Goal: Use online tool/utility: Utilize a website feature to perform a specific function

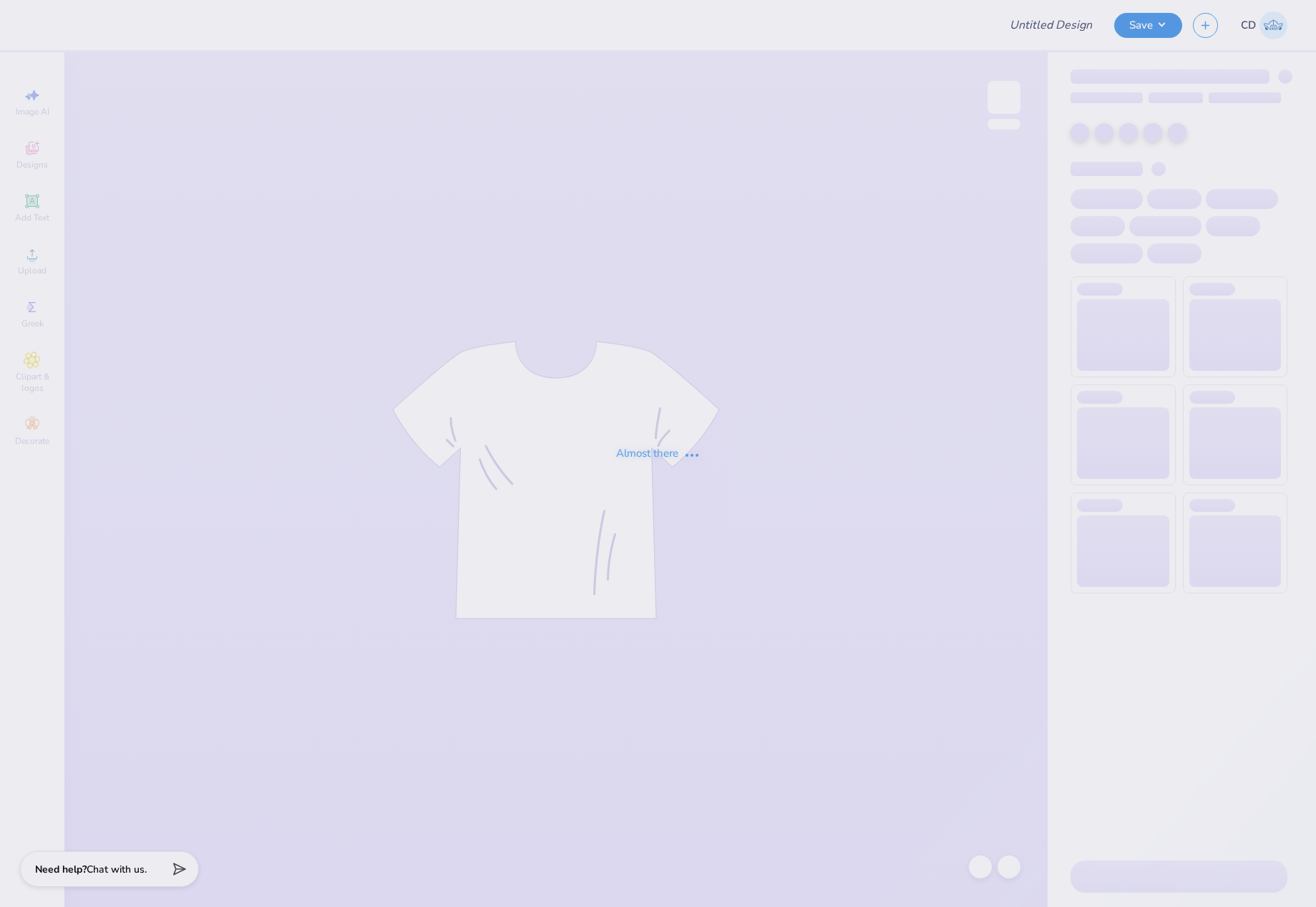
type input "tpakdrhoco"
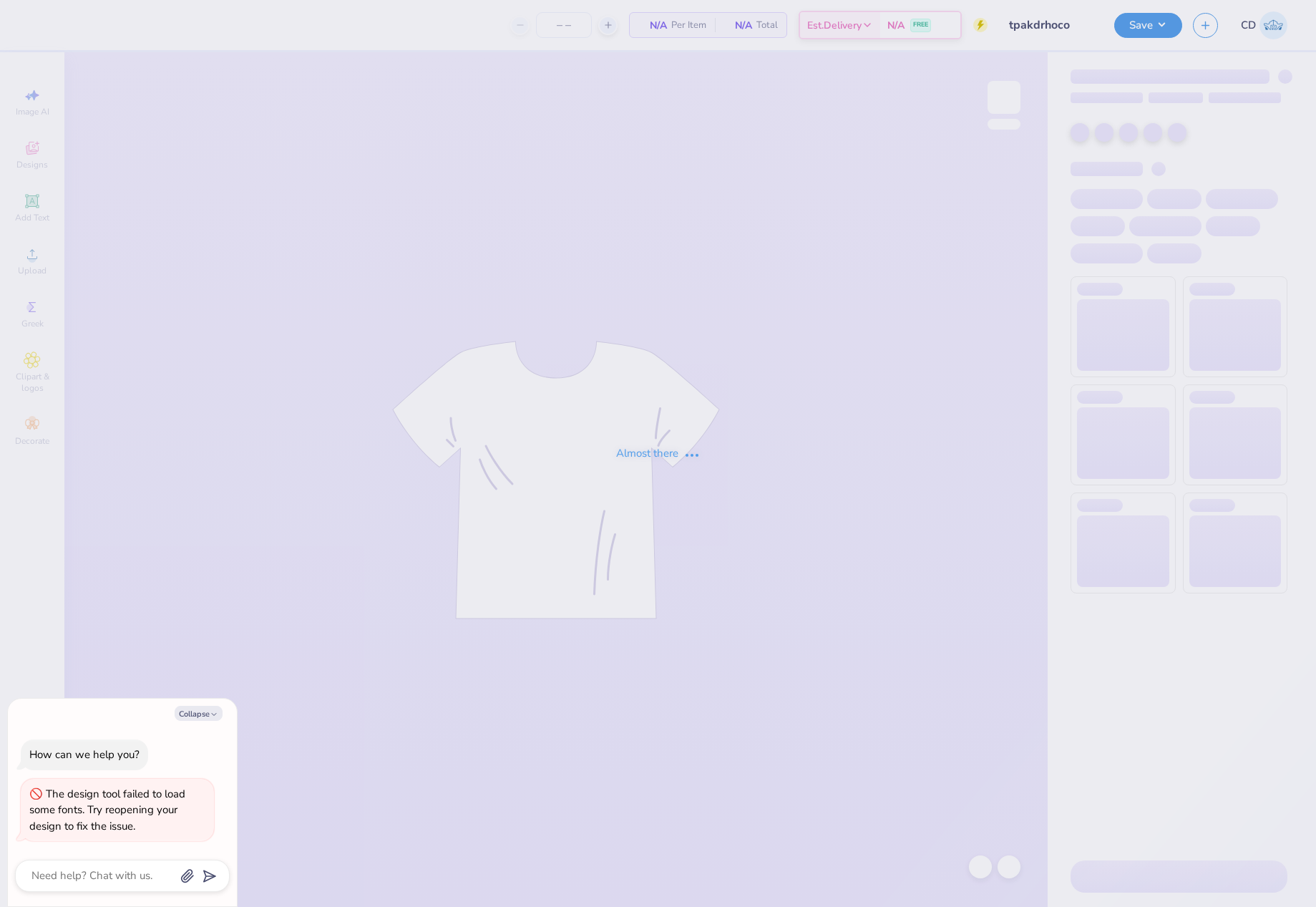
type textarea "x"
type input "12"
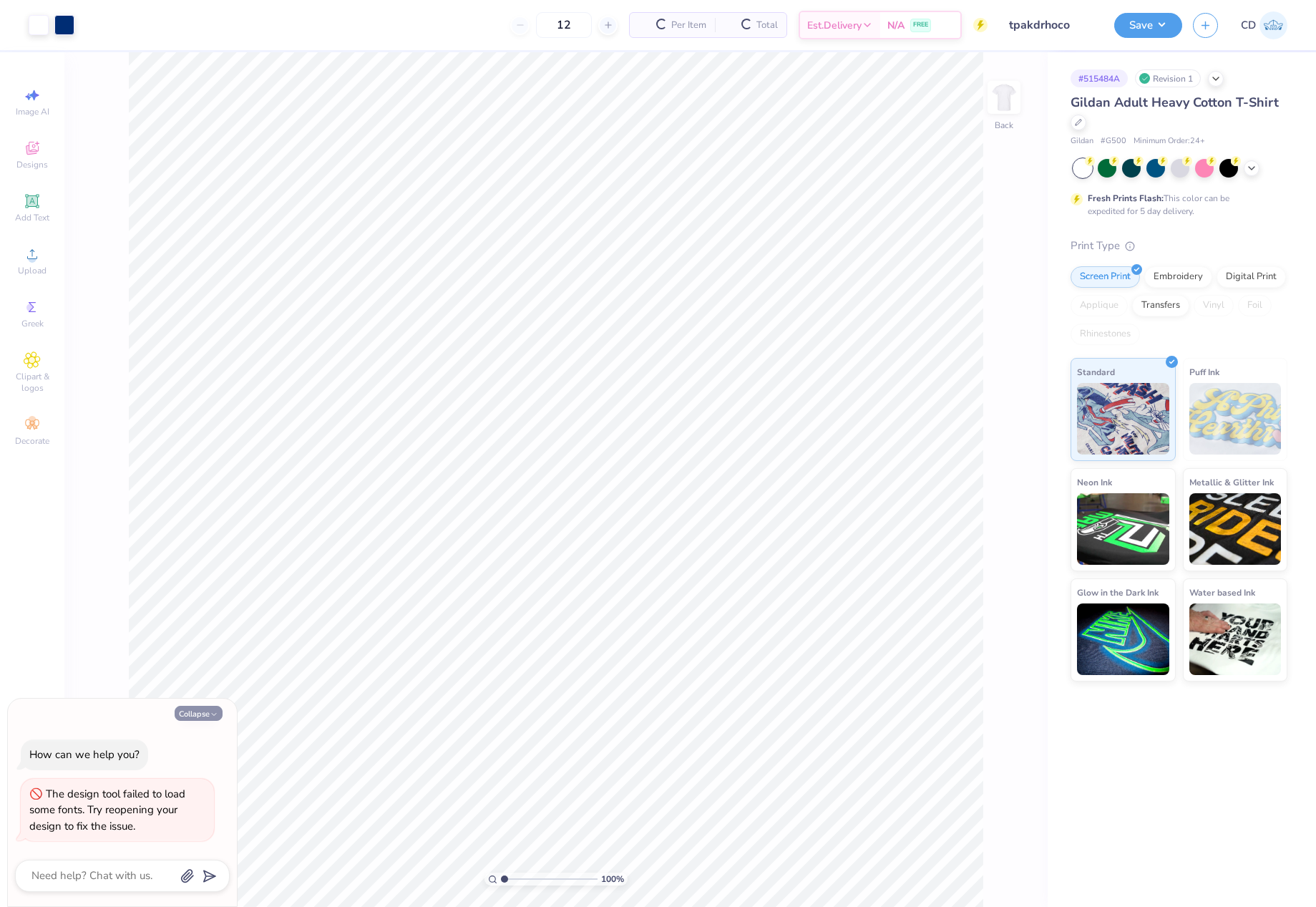
click at [203, 713] on button "Collapse" at bounding box center [199, 713] width 48 height 15
type textarea "x"
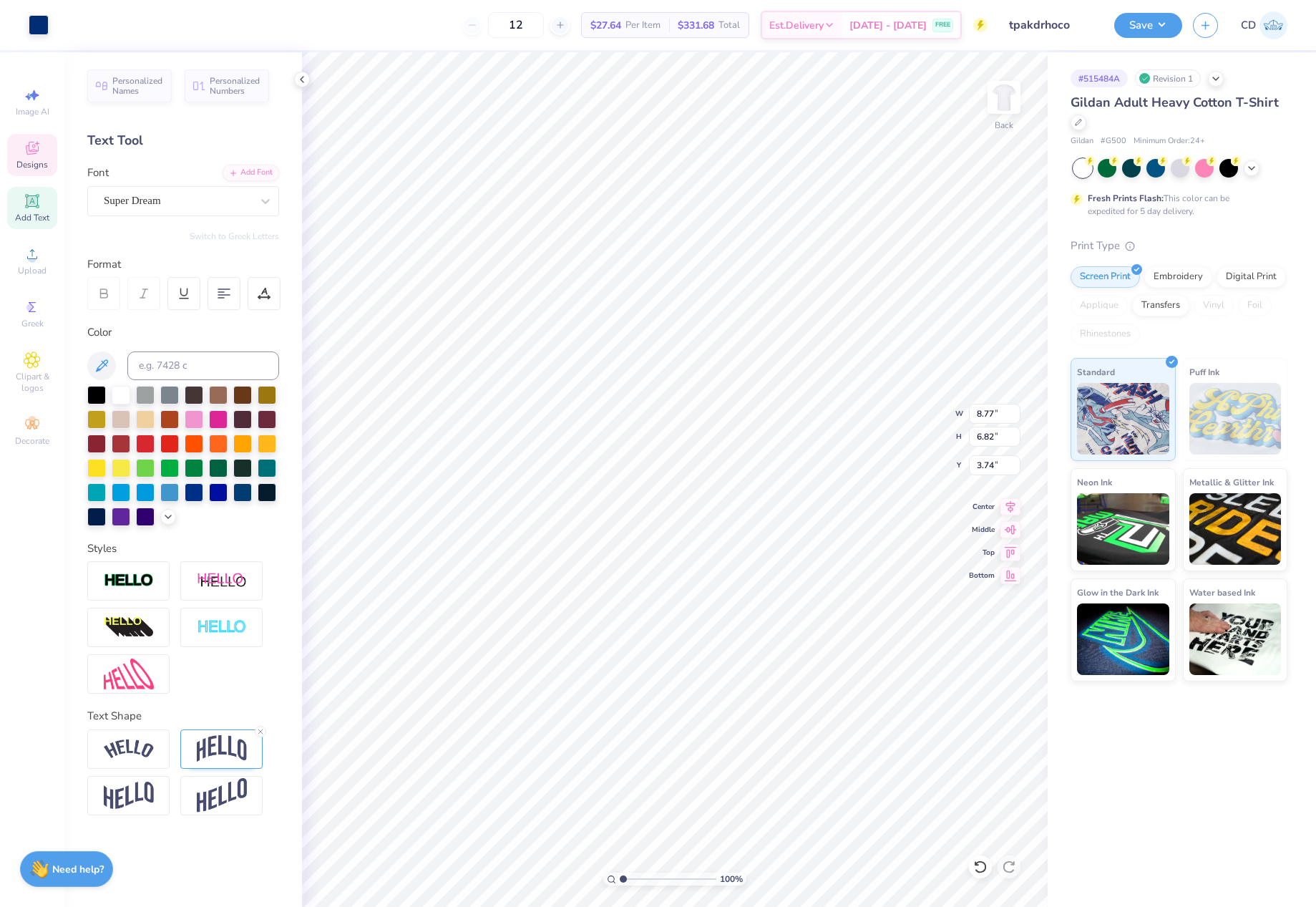
type input "8.77"
type input "6.82"
type input "3.74"
type input "1.78"
type input "4.14"
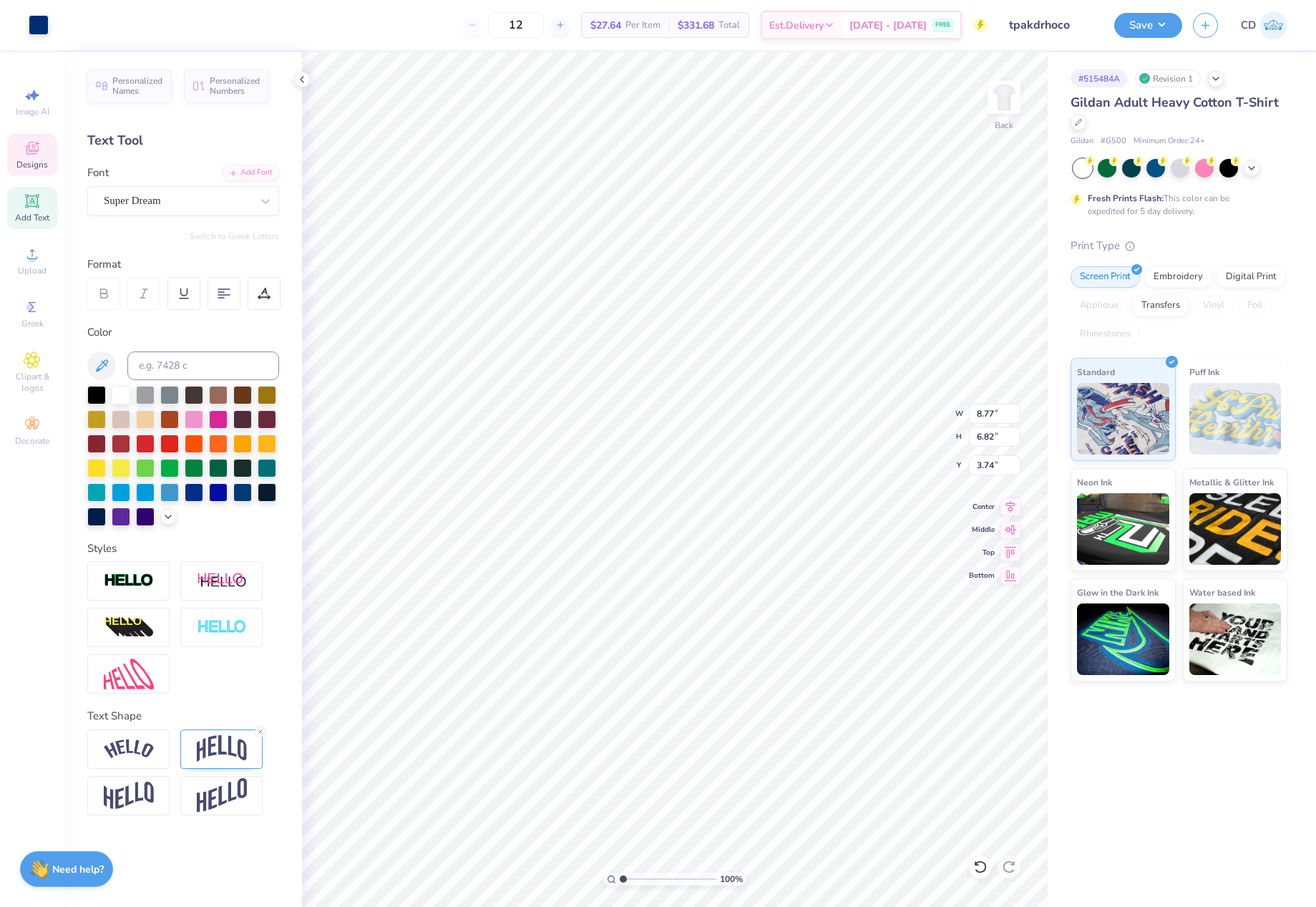
type input "5.83"
type textarea "theta phi x KDR"
drag, startPoint x: 624, startPoint y: 875, endPoint x: 642, endPoint y: 876, distance: 18.0
type input "3.01"
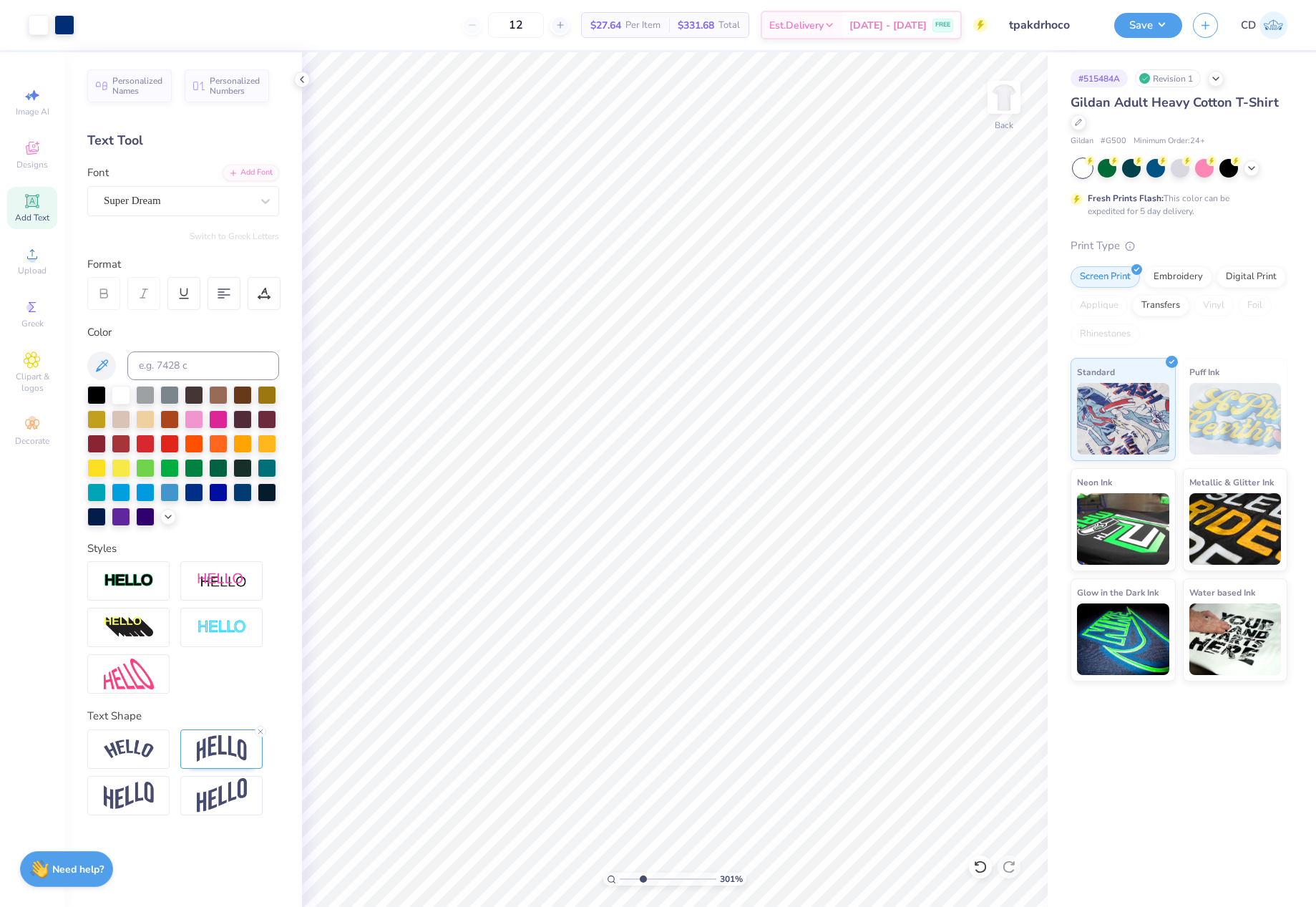
click at [642, 876] on input "range" at bounding box center [668, 878] width 96 height 13
click at [232, 748] on img at bounding box center [221, 748] width 50 height 27
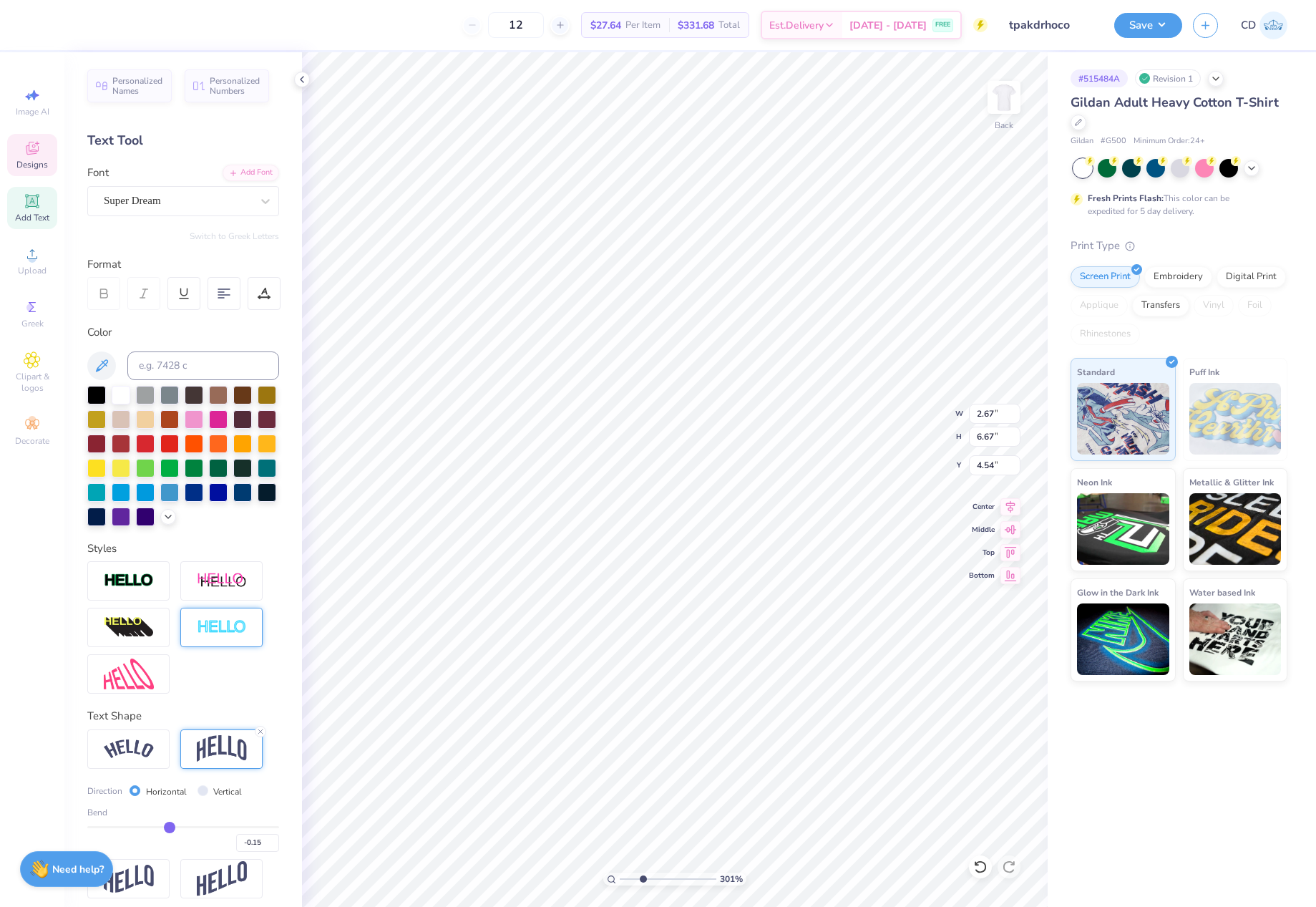
click at [229, 636] on img at bounding box center [221, 626] width 50 height 16
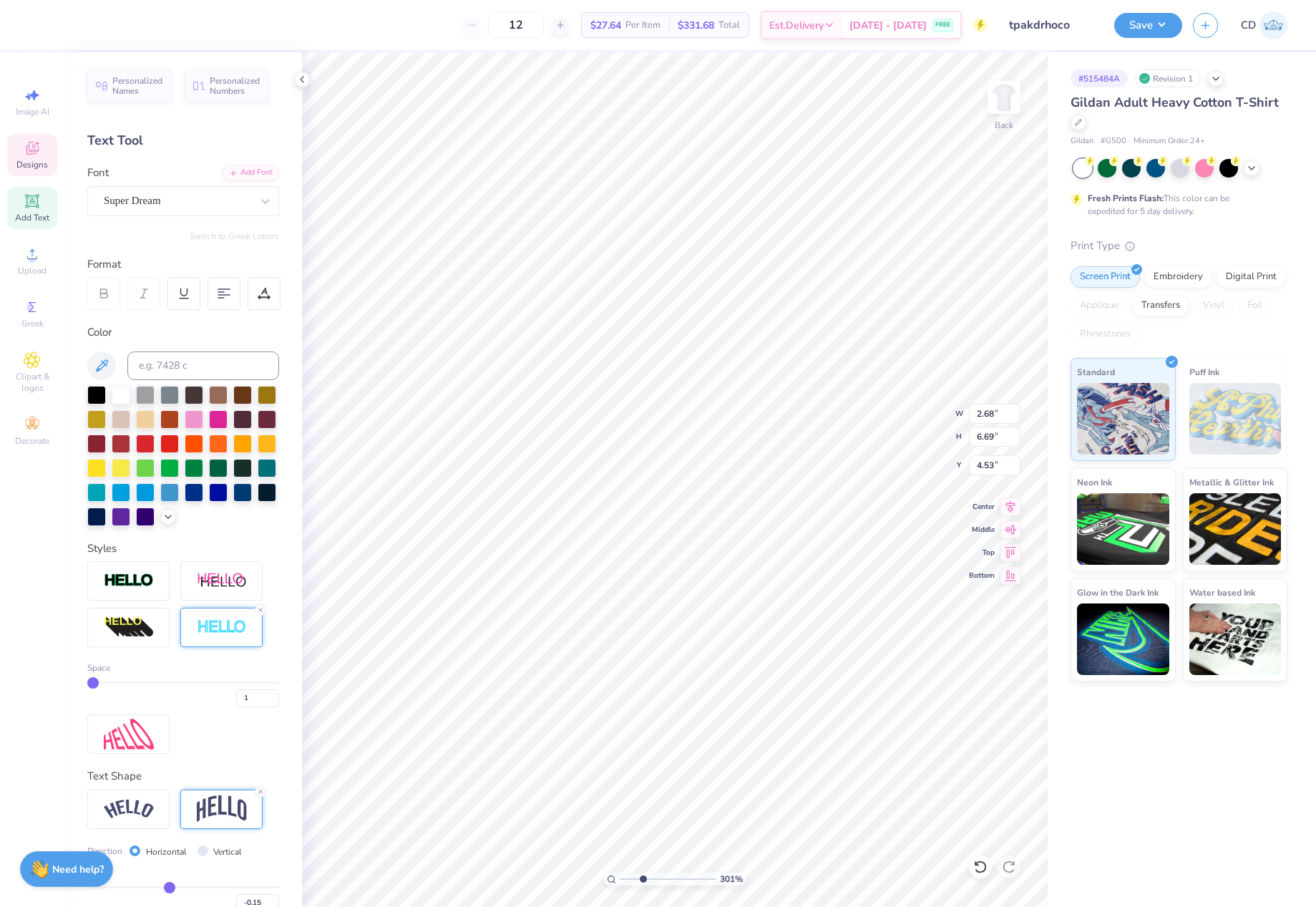
type input "2.68"
type input "6.69"
type input "4.53"
type input "1.85"
type input "4.63"
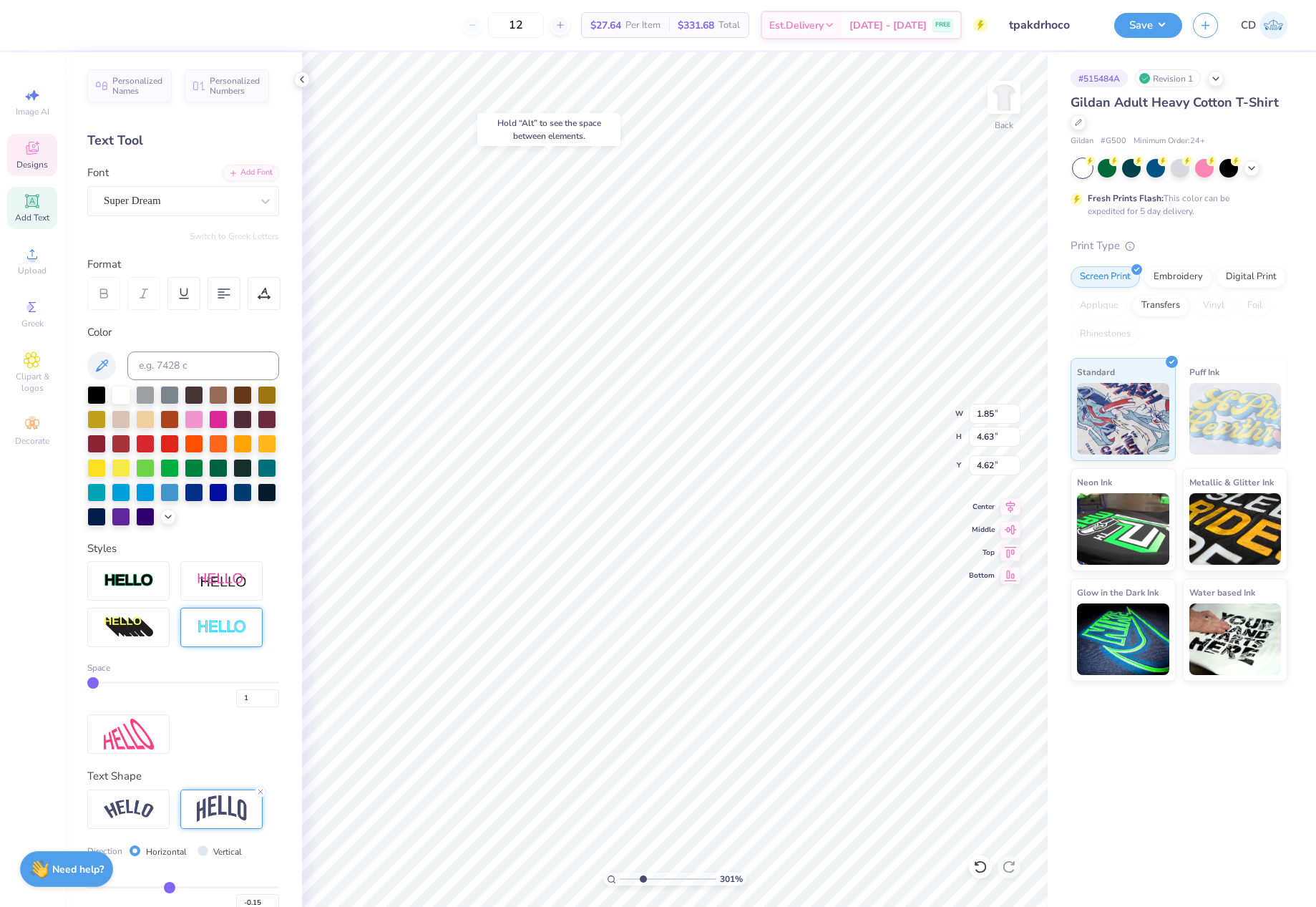
type input "5.65"
type input "1.65"
type input "4.12"
type input "5.89"
drag, startPoint x: 642, startPoint y: 879, endPoint x: 611, endPoint y: 881, distance: 31.1
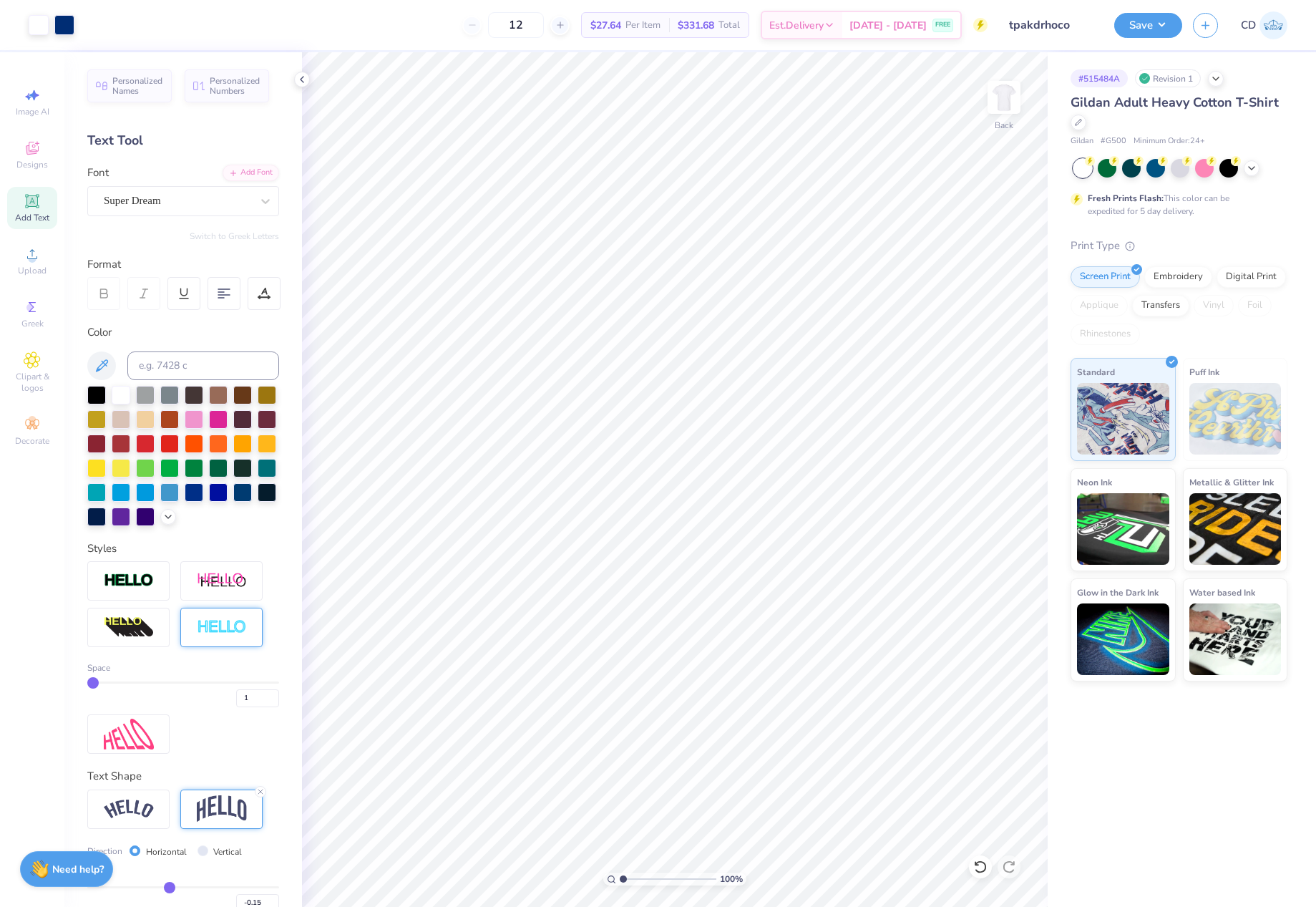
type input "1"
click at [620, 881] on input "range" at bounding box center [668, 878] width 96 height 13
drag, startPoint x: 975, startPoint y: 412, endPoint x: 991, endPoint y: 412, distance: 16.0
click at [991, 412] on input "8.77" at bounding box center [994, 413] width 52 height 20
type input "9.00"
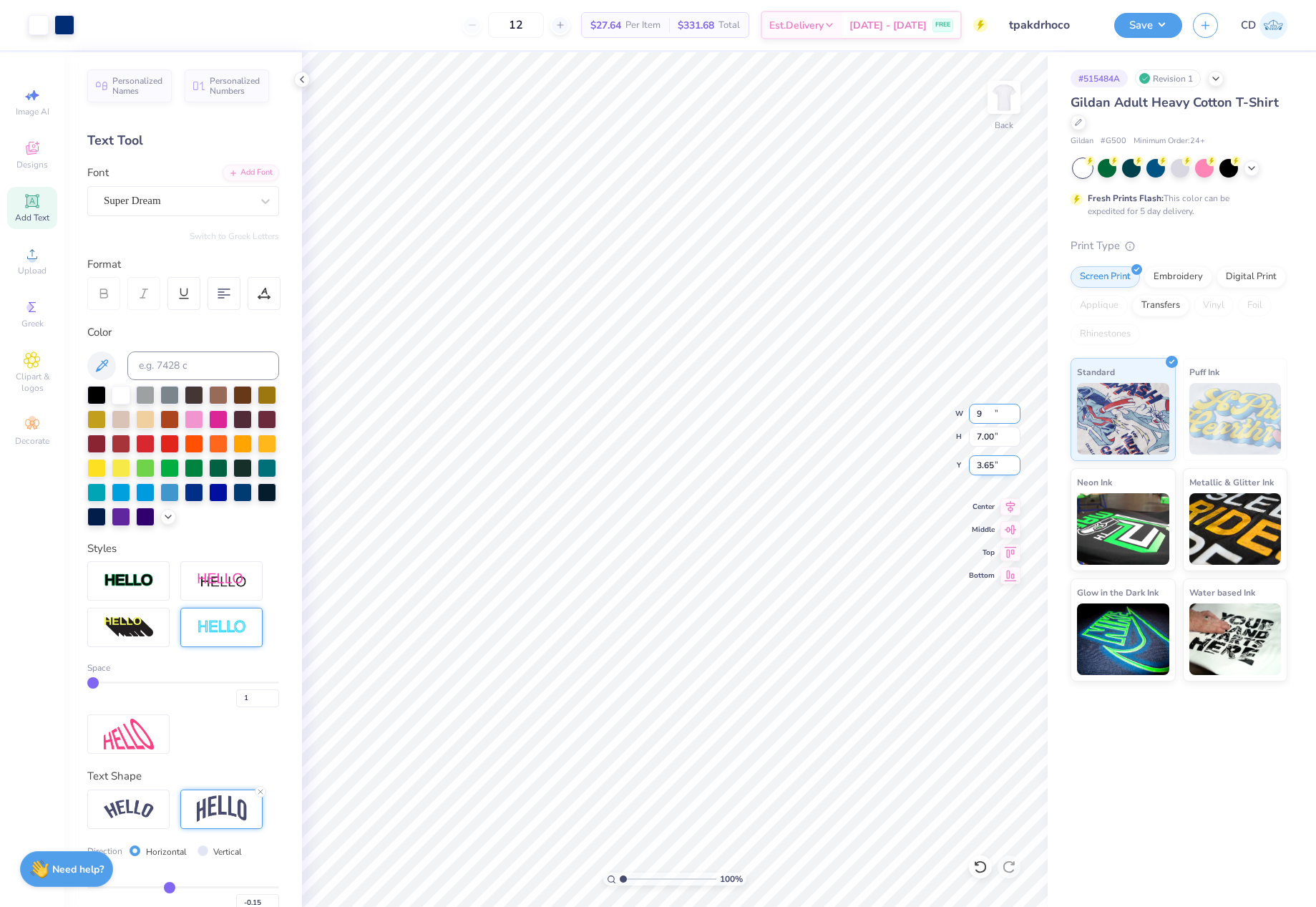
type input "7.00"
drag, startPoint x: 970, startPoint y: 467, endPoint x: 999, endPoint y: 470, distance: 29.2
click at [999, 470] on input "3.65" at bounding box center [994, 465] width 52 height 20
type input "3.00"
click at [790, 496] on li "Download vector" at bounding box center [779, 497] width 112 height 28
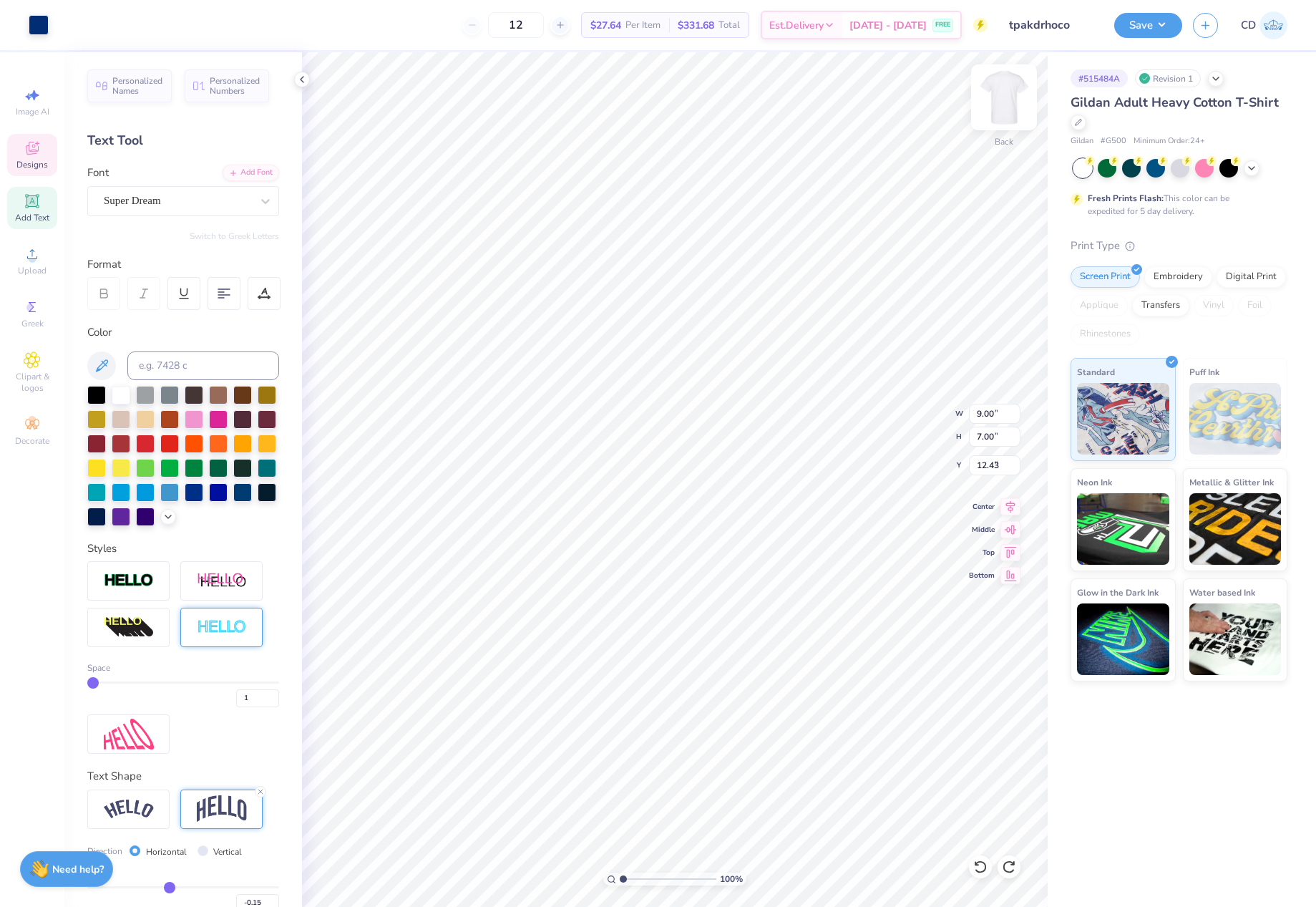
type input "3.00"
click at [828, 675] on li "Send to Back" at bounding box center [842, 678] width 112 height 28
type input "5.11"
type input "5.34"
type input "3.27"
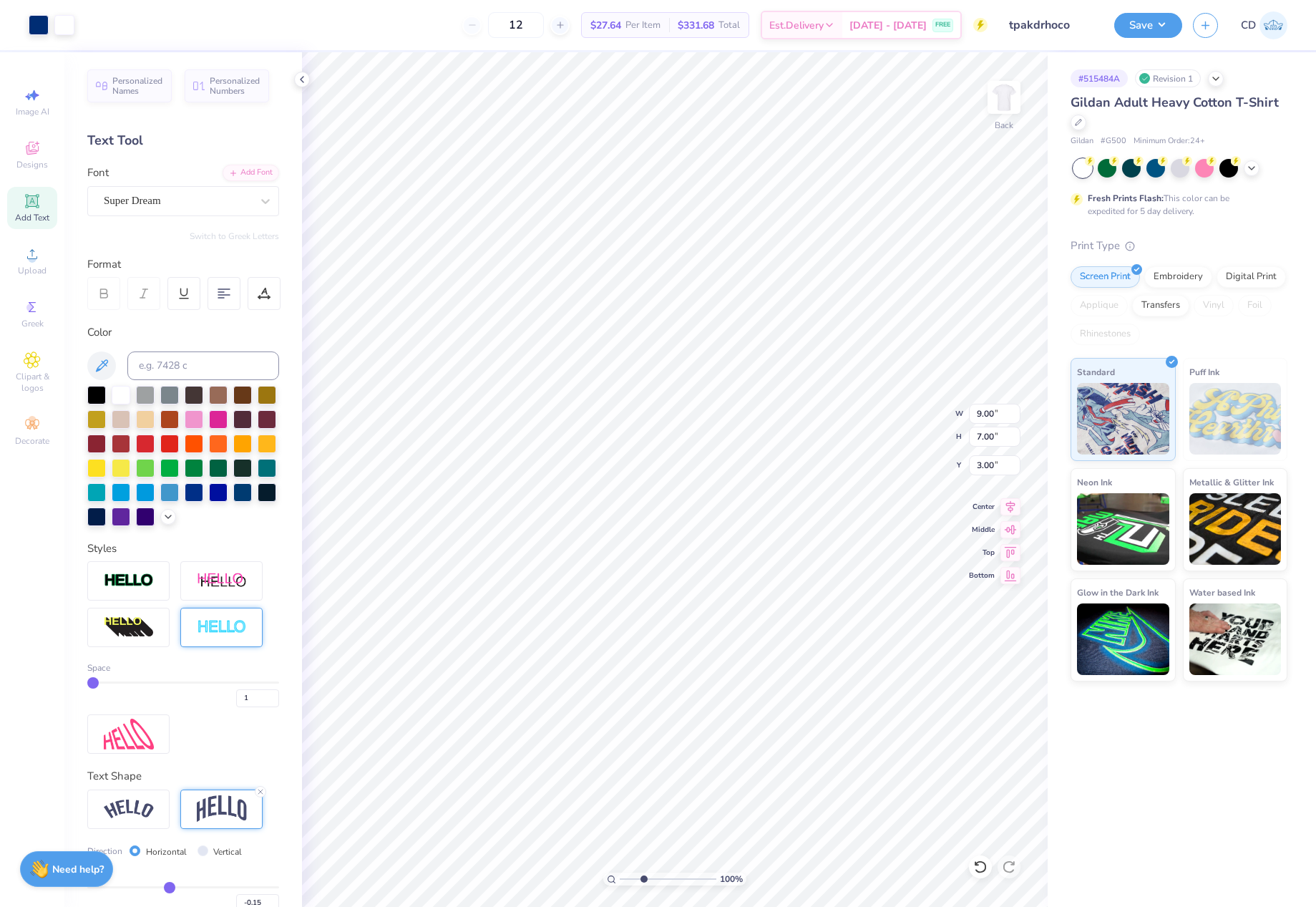
drag, startPoint x: 623, startPoint y: 876, endPoint x: 646, endPoint y: 874, distance: 23.1
click at [646, 876] on input "range" at bounding box center [668, 878] width 96 height 13
drag, startPoint x: 635, startPoint y: 882, endPoint x: 625, endPoint y: 878, distance: 10.8
type input "1.22"
click at [625, 878] on input "range" at bounding box center [668, 878] width 96 height 13
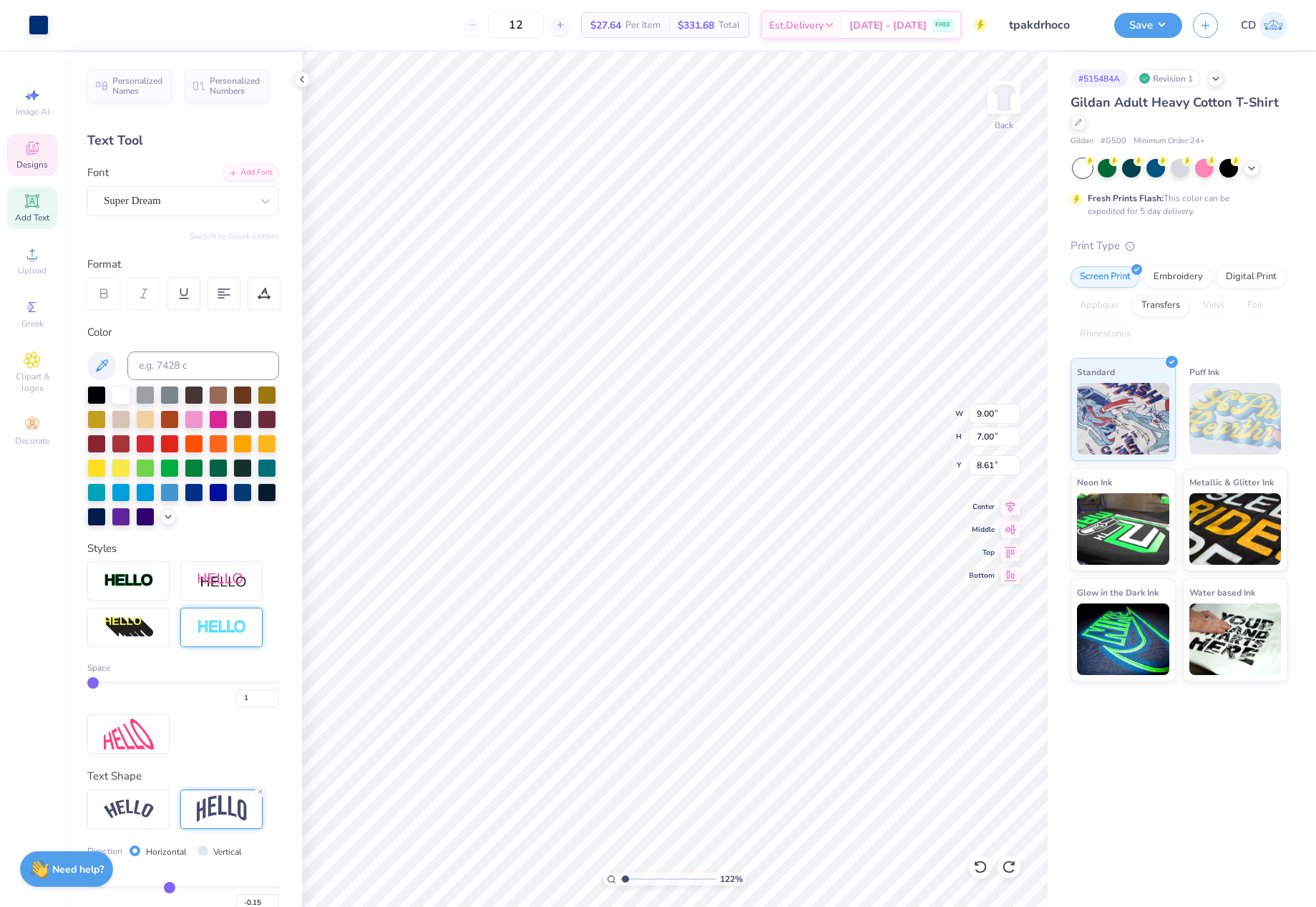
type input "3.00"
type input "1.75"
click at [631, 877] on input "range" at bounding box center [668, 878] width 96 height 13
drag, startPoint x: 972, startPoint y: 408, endPoint x: 995, endPoint y: 410, distance: 23.1
click at [995, 410] on input "9.00" at bounding box center [994, 413] width 52 height 20
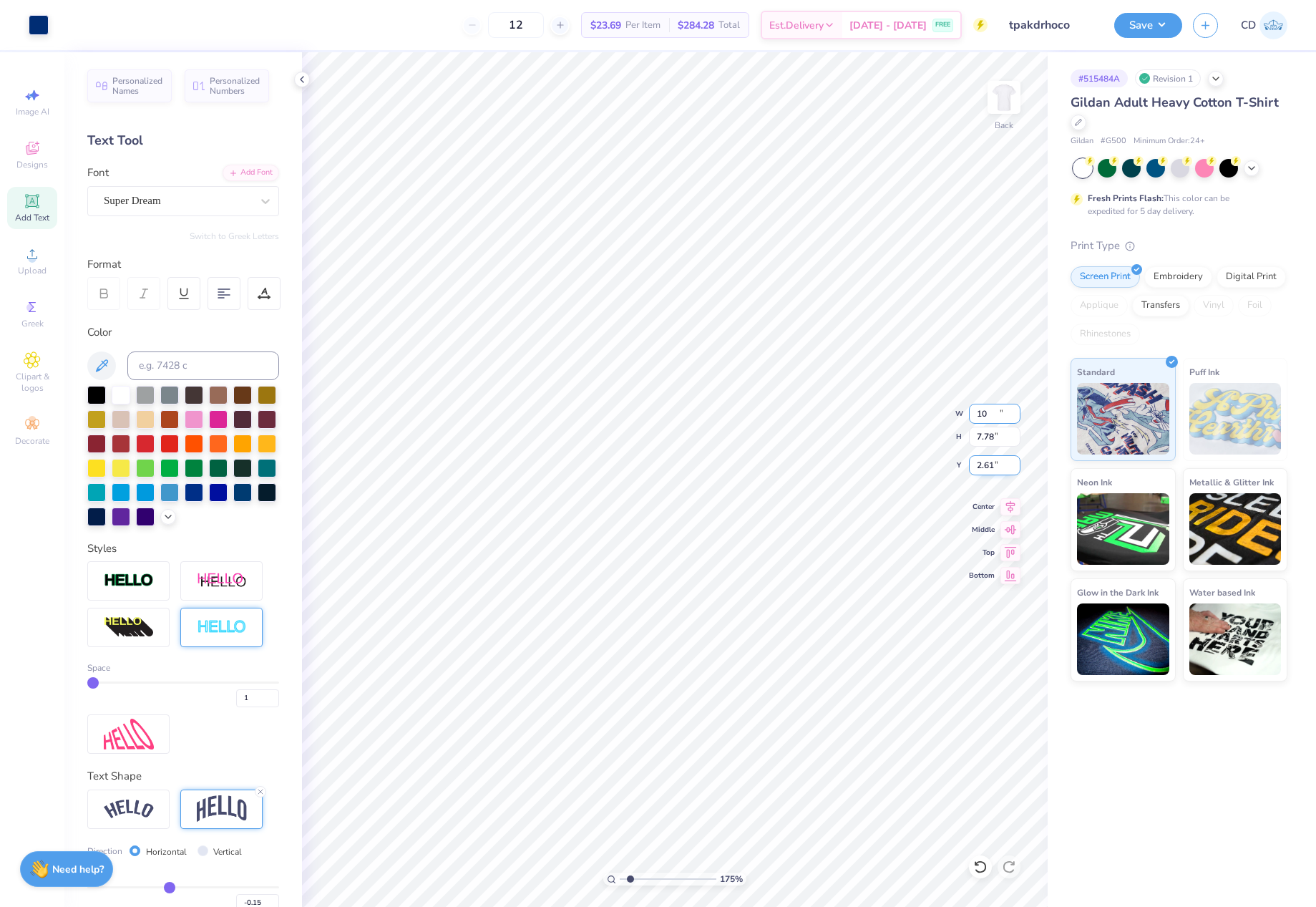
type input "10.00"
type input "7.78"
drag, startPoint x: 978, startPoint y: 467, endPoint x: 1001, endPoint y: 467, distance: 23.0
click at [1001, 467] on input "2.61" at bounding box center [994, 465] width 52 height 20
type input "3.00"
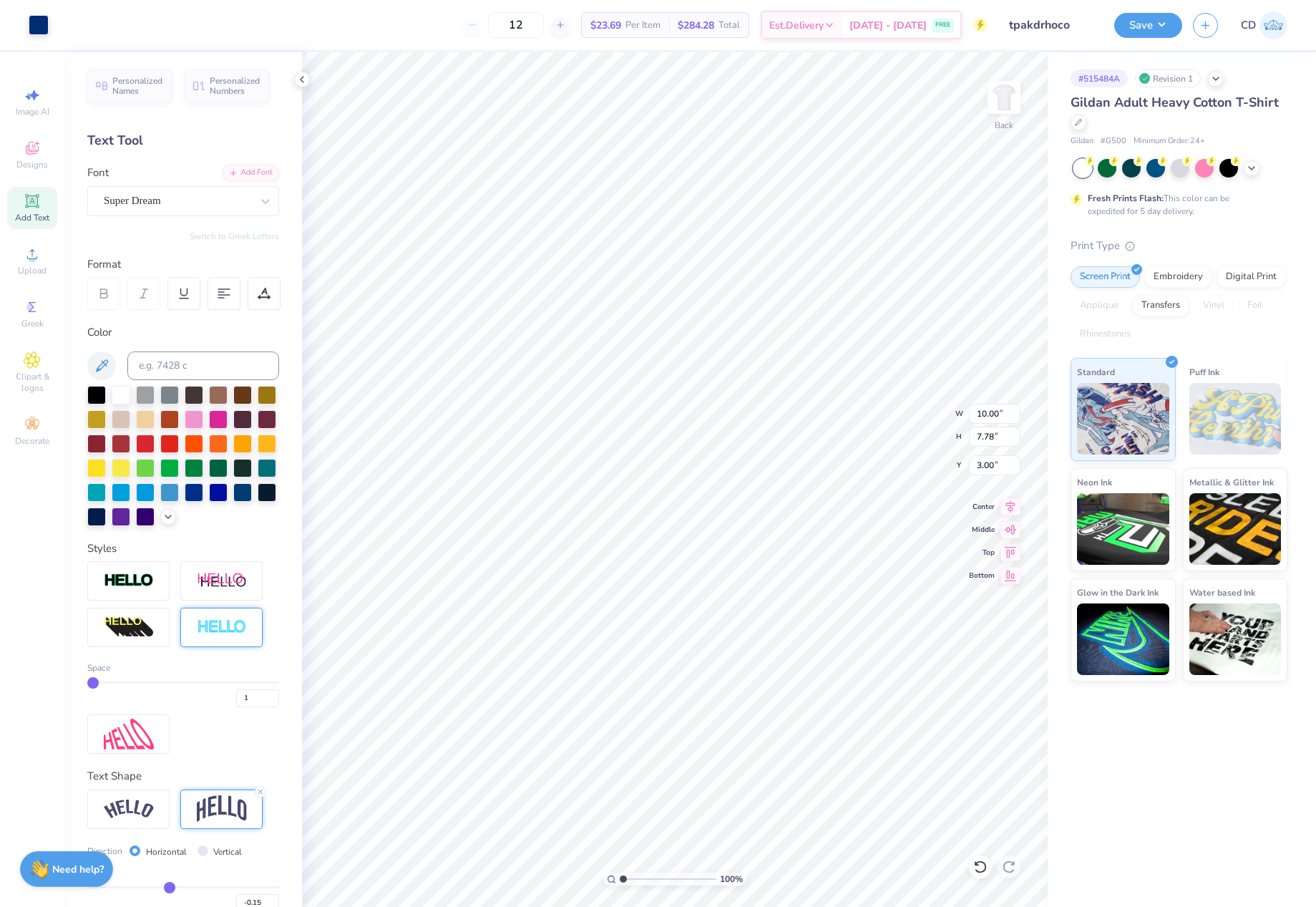
drag, startPoint x: 631, startPoint y: 878, endPoint x: 593, endPoint y: 879, distance: 38.0
type input "1"
click at [620, 879] on input "range" at bounding box center [668, 878] width 96 height 13
click at [1138, 25] on button "Save" at bounding box center [1148, 24] width 68 height 25
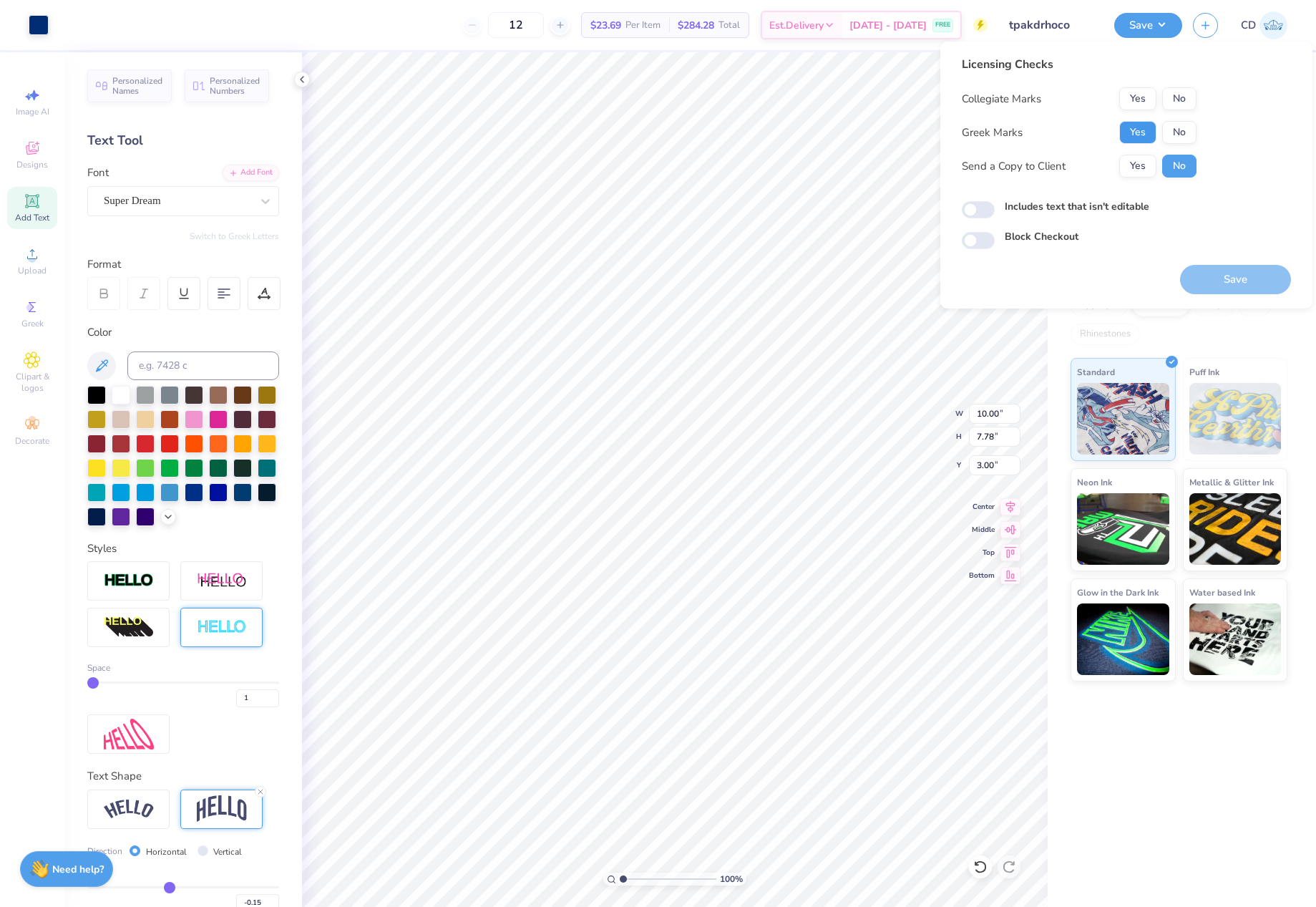
click at [1143, 128] on button "Yes" at bounding box center [1138, 132] width 37 height 23
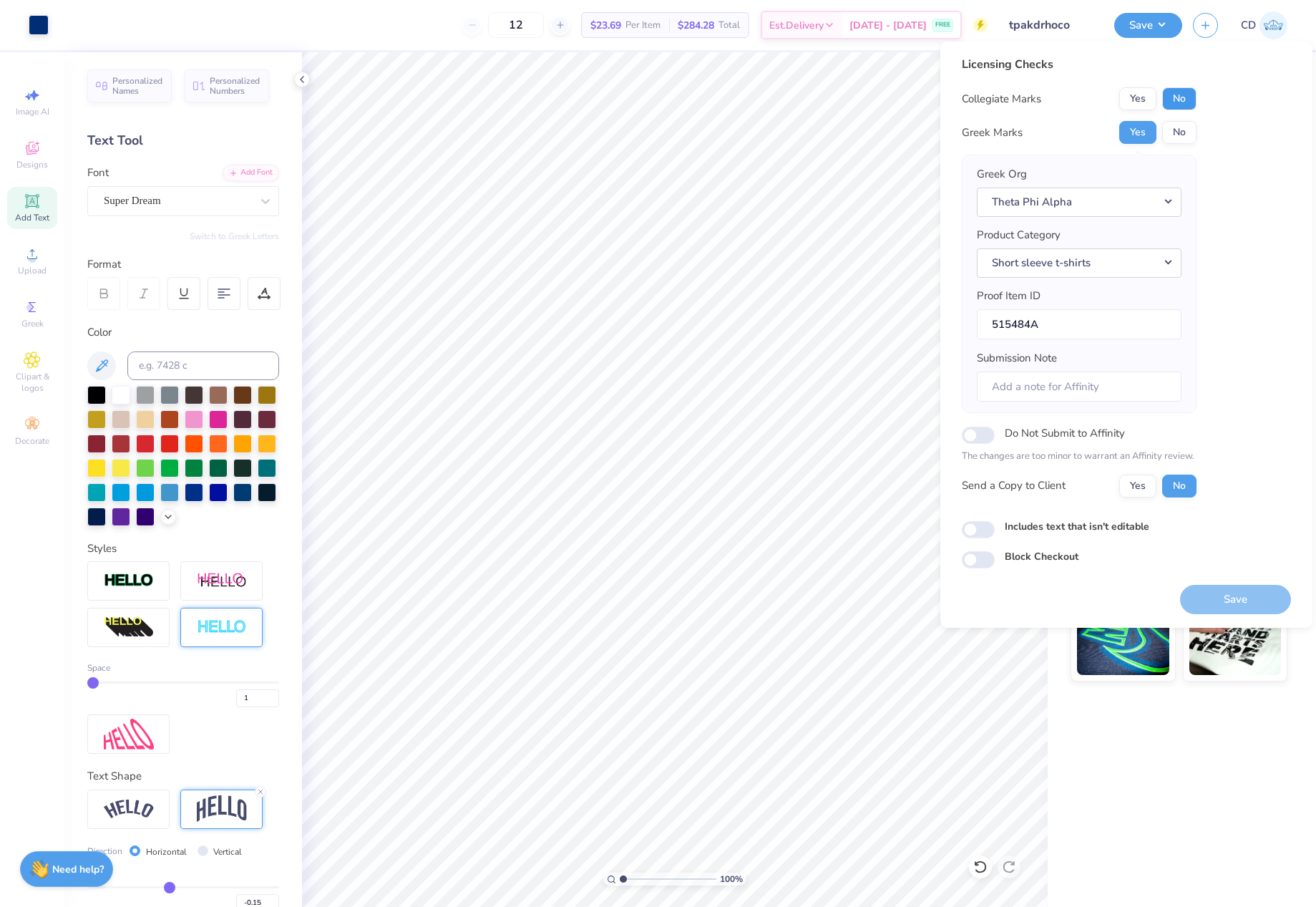
click at [1177, 87] on button "No" at bounding box center [1179, 98] width 35 height 23
click at [1253, 593] on button "Save" at bounding box center [1235, 599] width 111 height 30
